Goal: Information Seeking & Learning: Check status

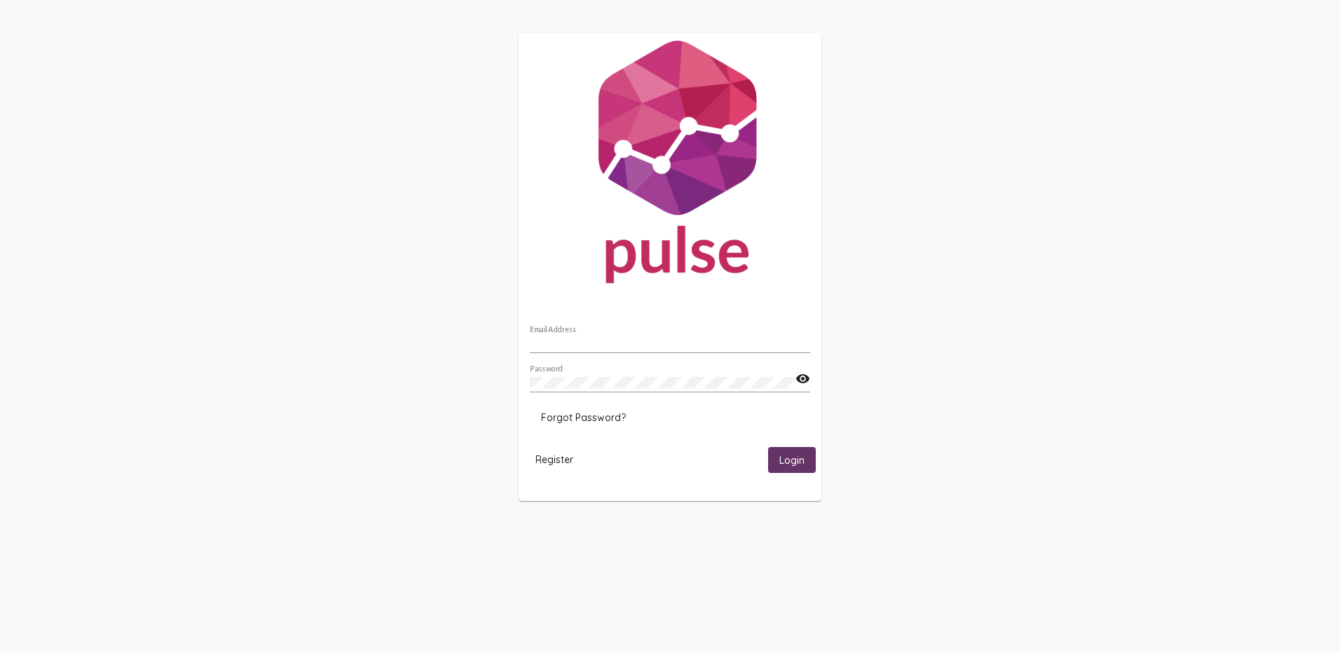
type input "[EMAIL_ADDRESS][DOMAIN_NAME]"
click at [780, 451] on button "Login" at bounding box center [792, 460] width 48 height 26
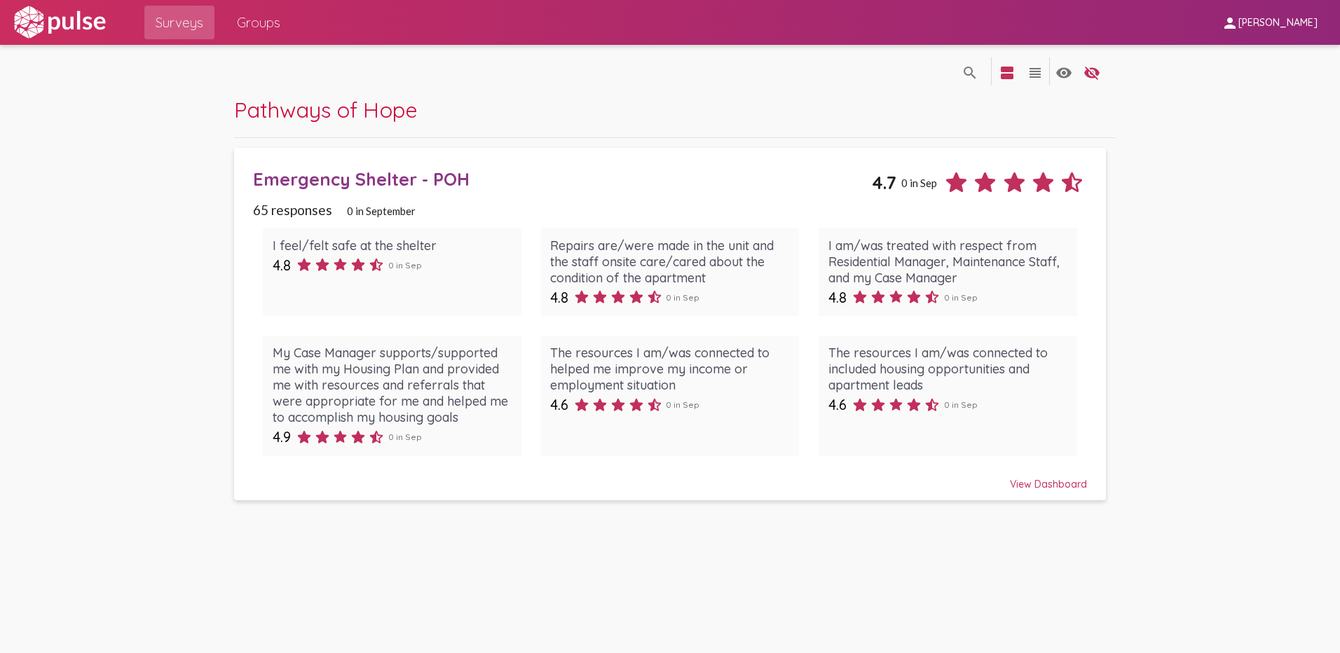
click at [1238, 20] on mat-icon "person" at bounding box center [1229, 23] width 17 height 17
click at [1028, 499] on div at bounding box center [670, 326] width 1340 height 653
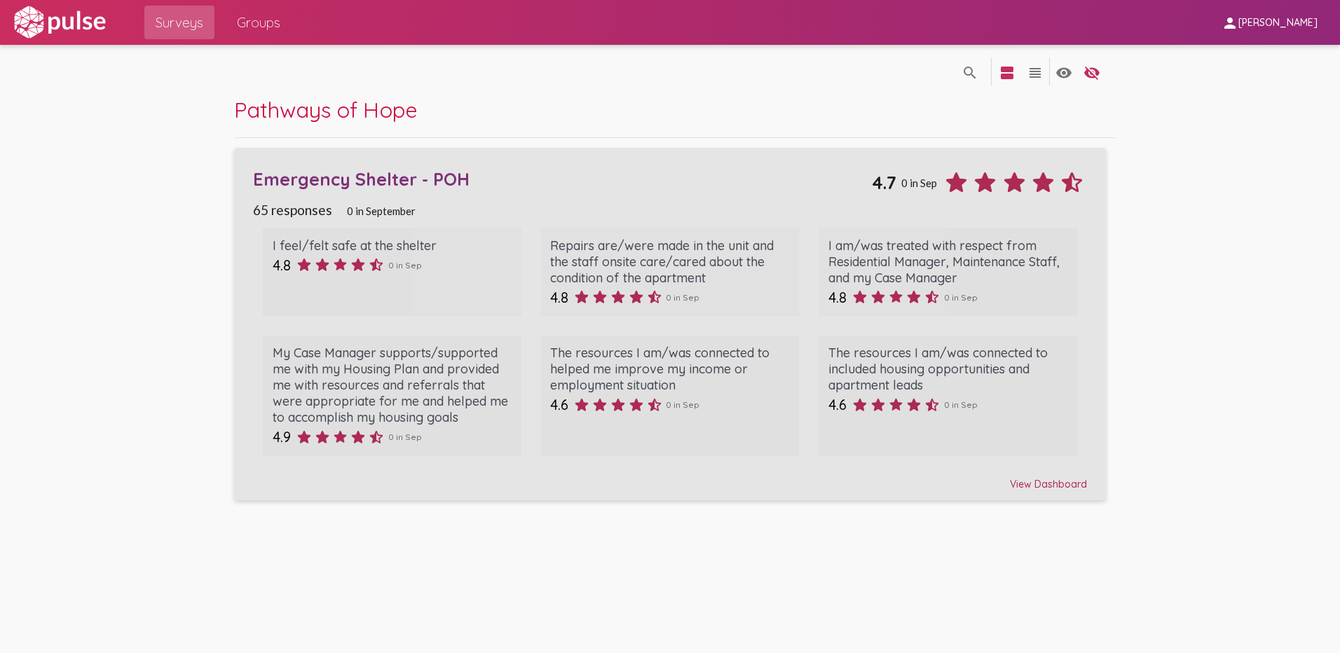
click at [1040, 482] on div "View Dashboard" at bounding box center [670, 477] width 834 height 25
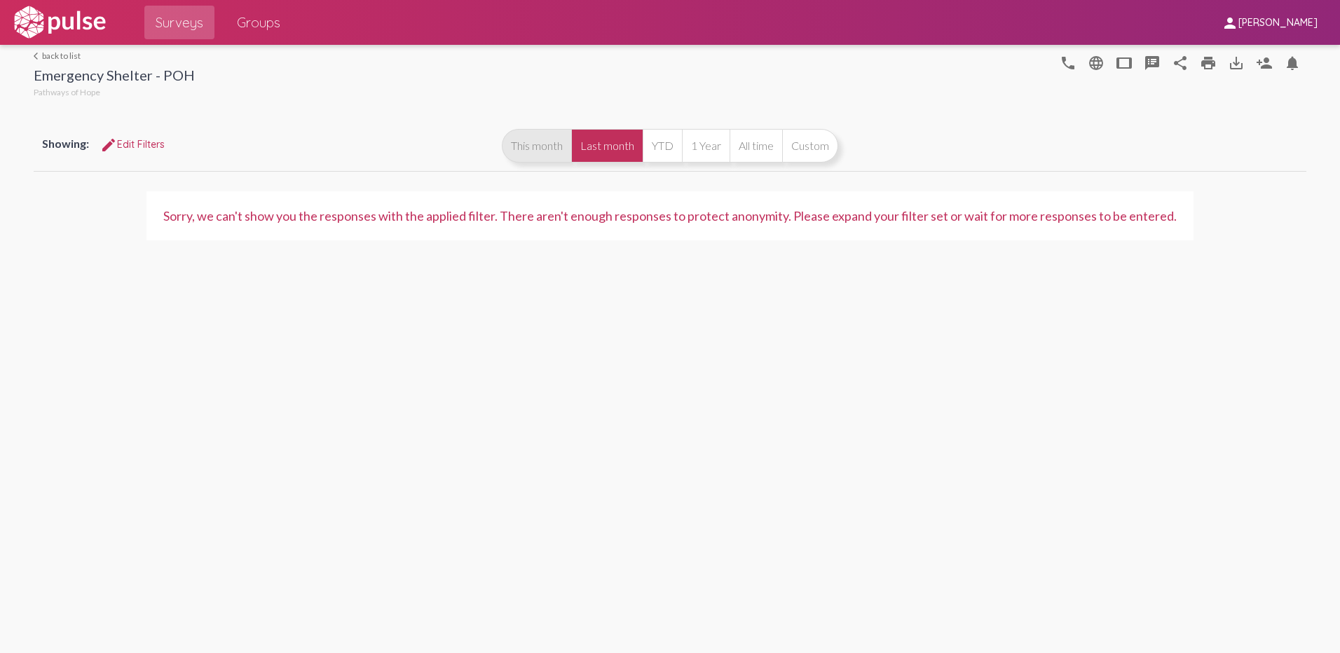
click at [558, 155] on button "This month" at bounding box center [536, 146] width 69 height 34
click at [678, 154] on button "YTD" at bounding box center [661, 146] width 39 height 34
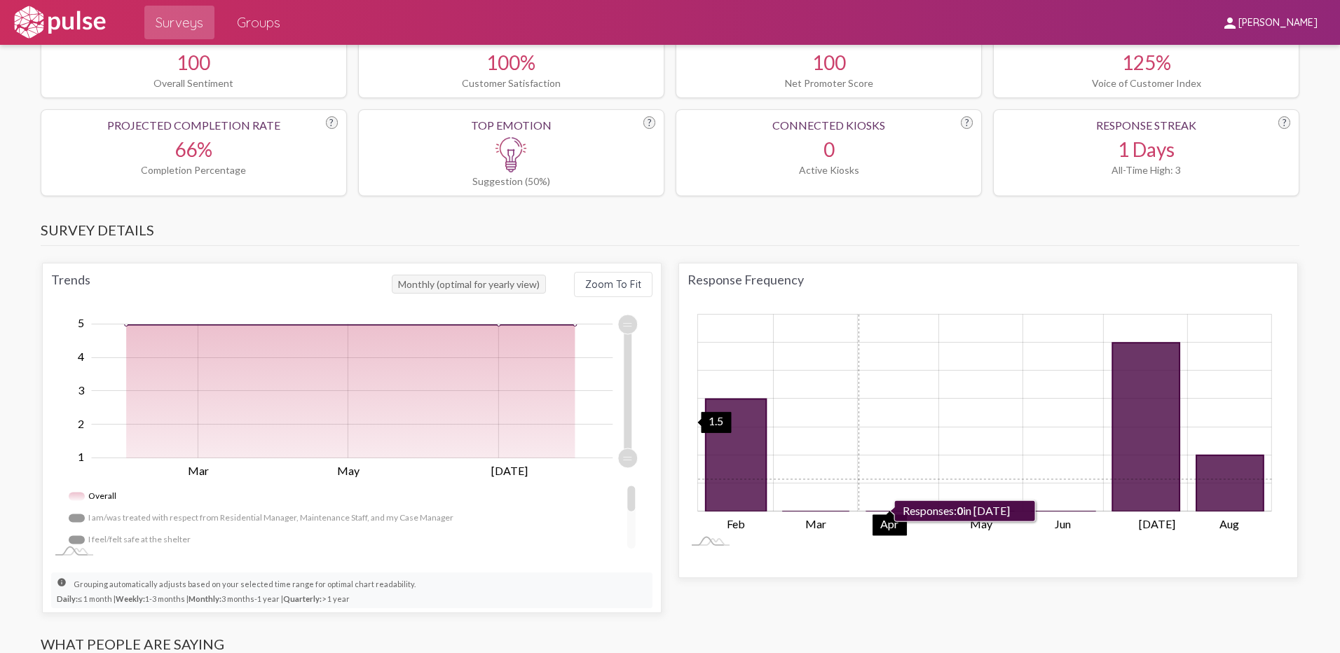
scroll to position [701, 0]
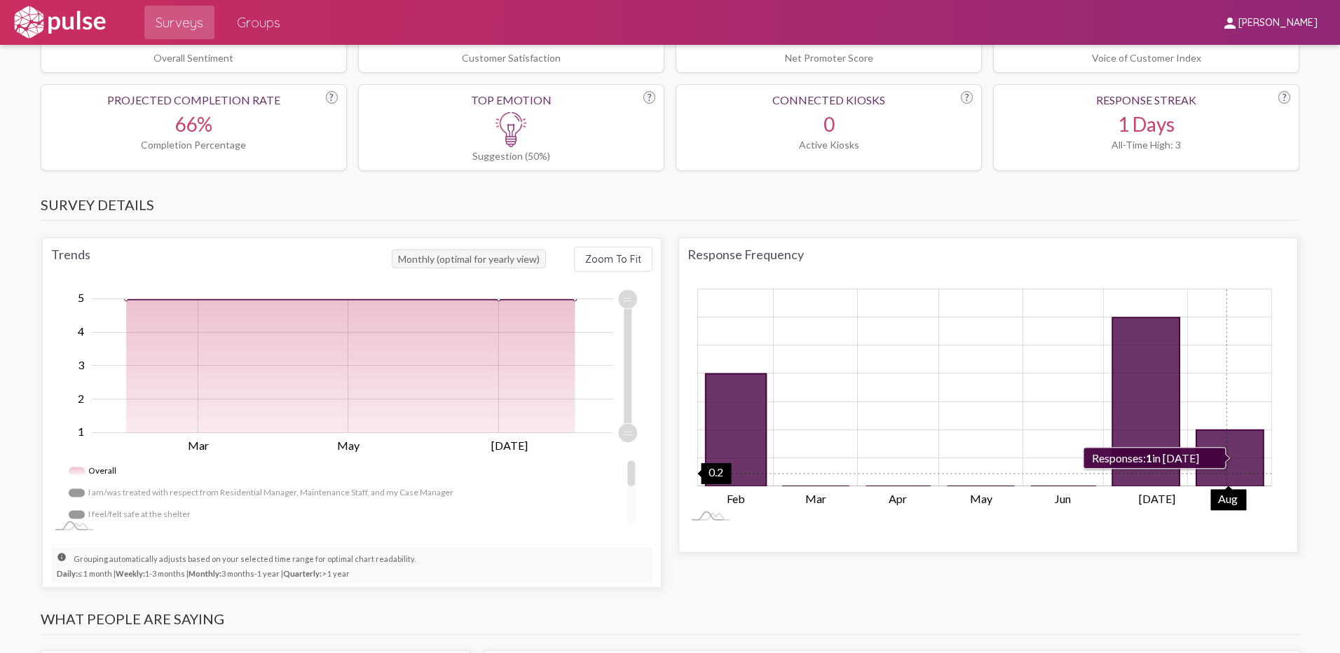
click at [1221, 474] on icon "1 2025-08-01" at bounding box center [1229, 458] width 67 height 56
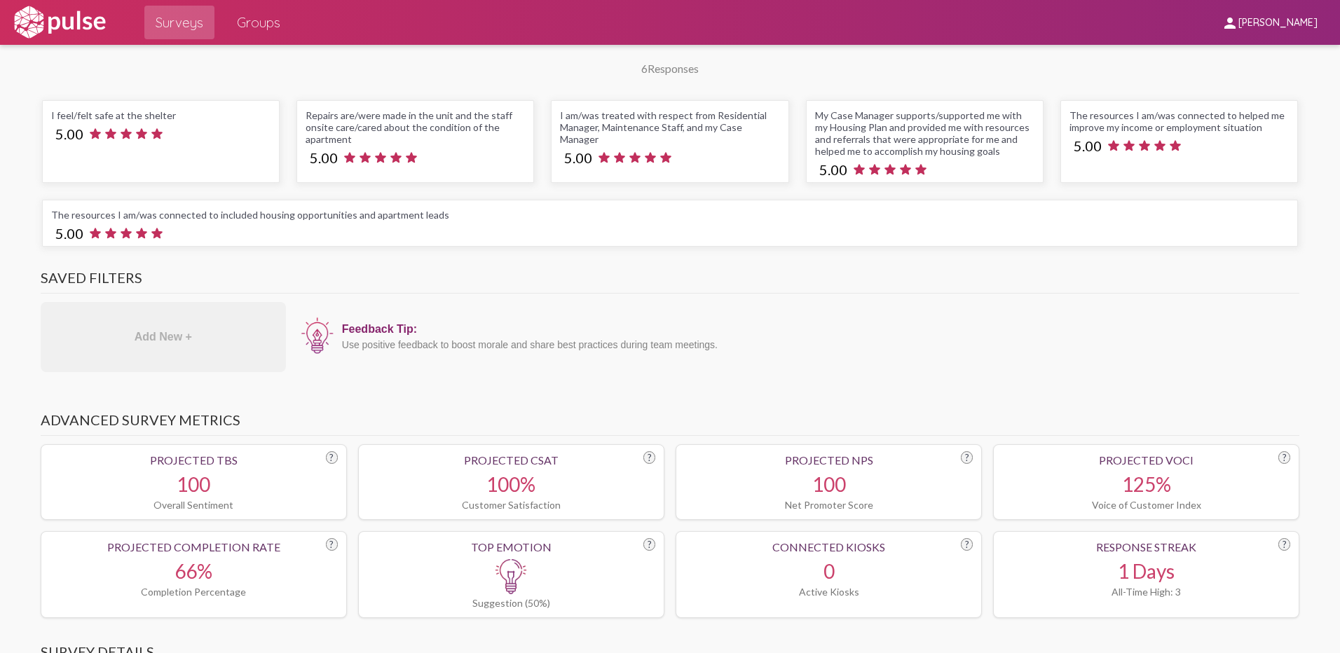
scroll to position [0, 0]
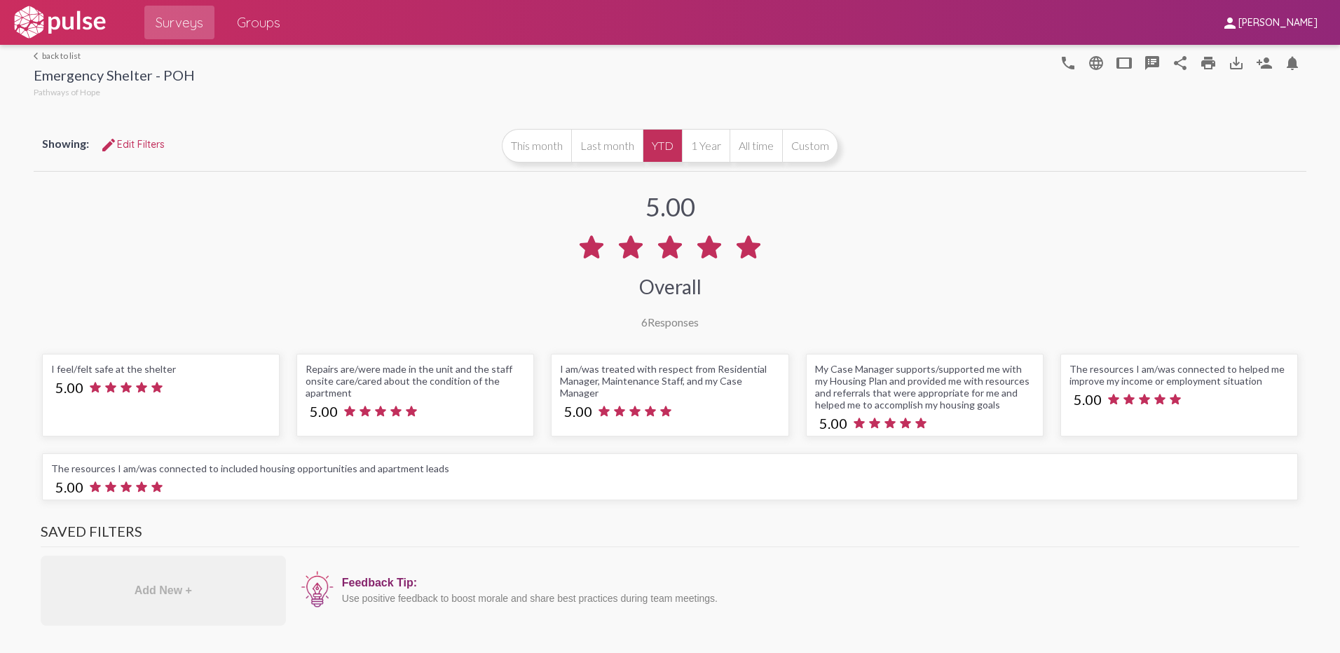
click at [277, 27] on span "Groups" at bounding box center [258, 22] width 43 height 25
